Goal: Task Accomplishment & Management: Use online tool/utility

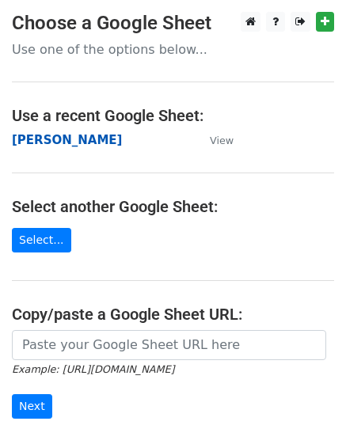
click at [92, 139] on strong "[PERSON_NAME]" at bounding box center [67, 140] width 110 height 14
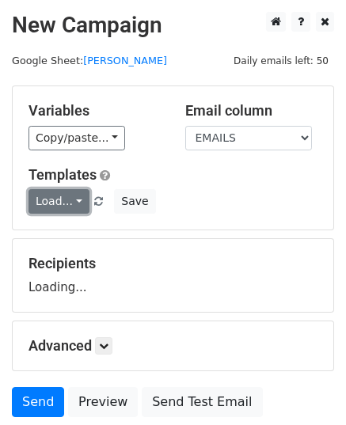
click at [51, 208] on link "Load..." at bounding box center [59, 201] width 61 height 25
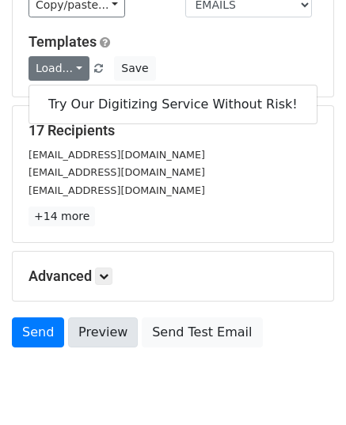
scroll to position [187, 0]
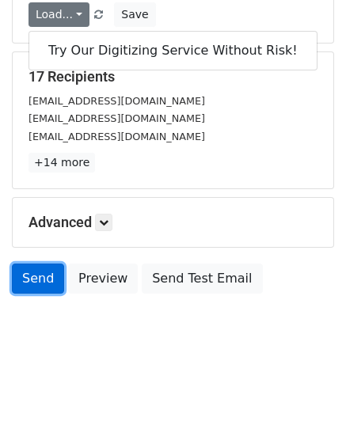
click at [48, 280] on link "Send" at bounding box center [38, 279] width 52 height 30
